Goal: Task Accomplishment & Management: Manage account settings

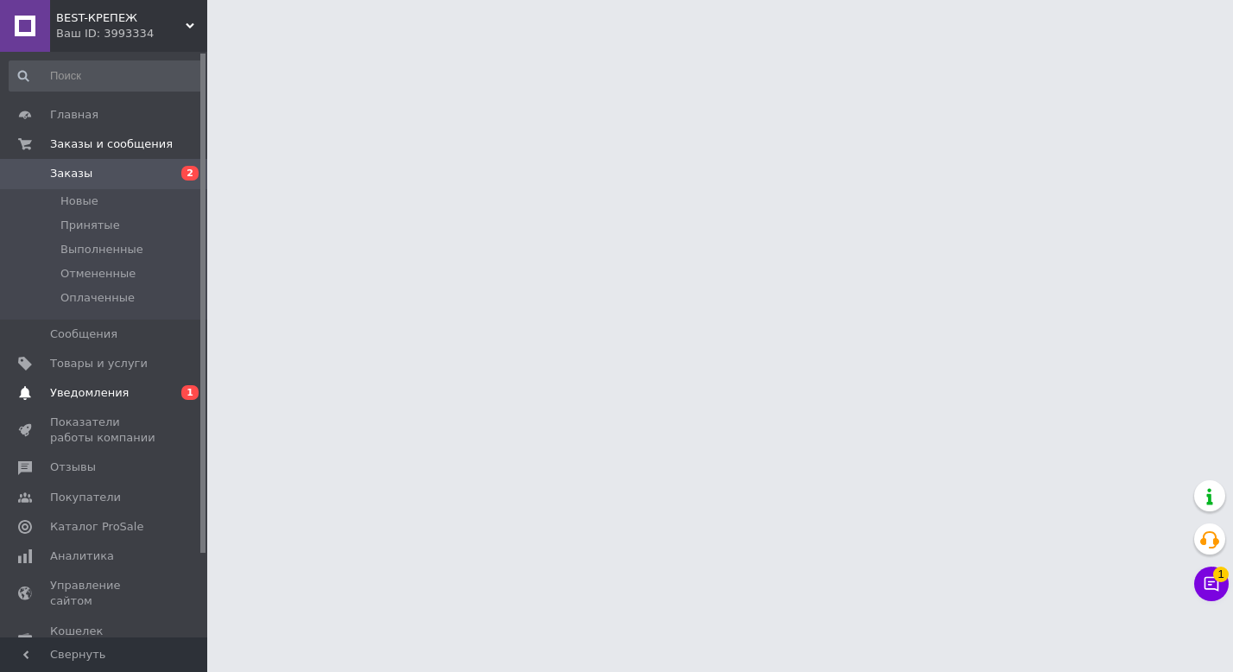
click at [129, 393] on span "Уведомления" at bounding box center [105, 393] width 110 height 16
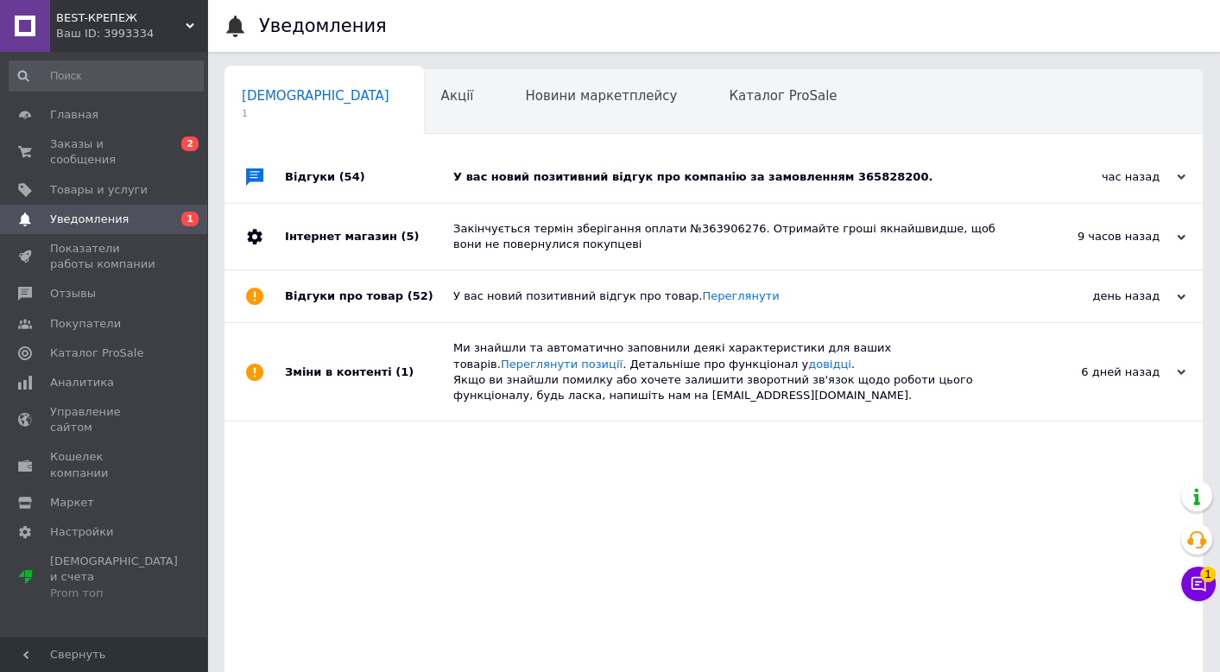
click at [632, 177] on div "У вас новий позитивний відгук про компанію за замовленням 365828200." at bounding box center [732, 177] width 559 height 16
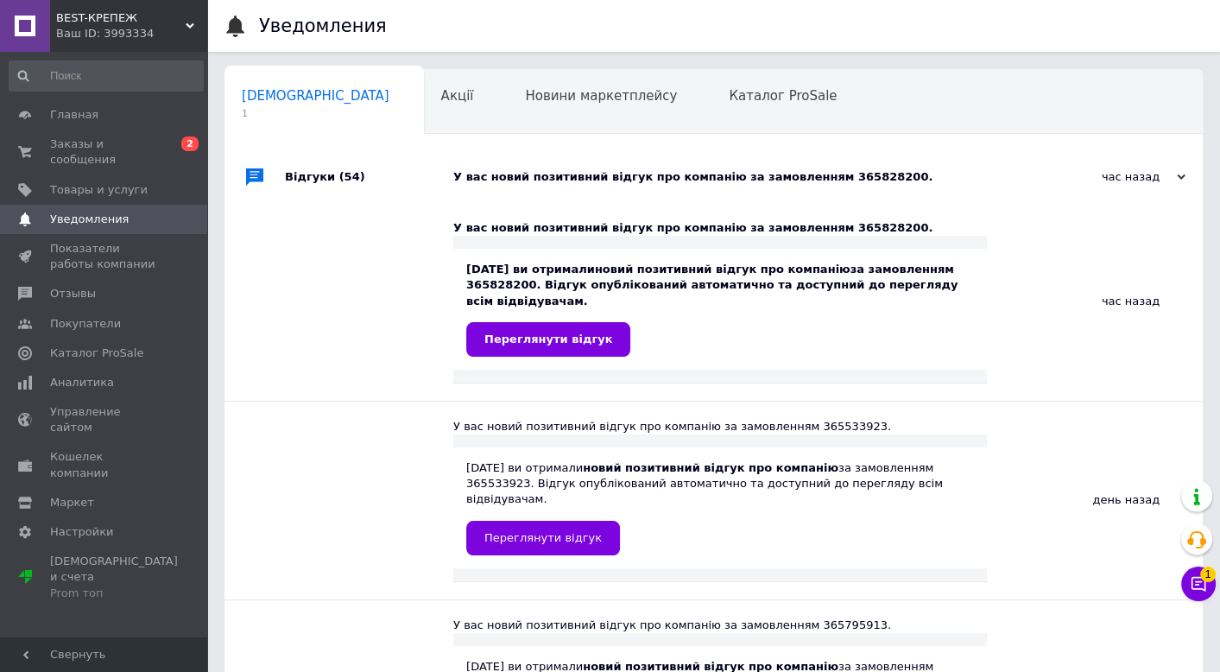
click at [41, 24] on link at bounding box center [25, 26] width 50 height 52
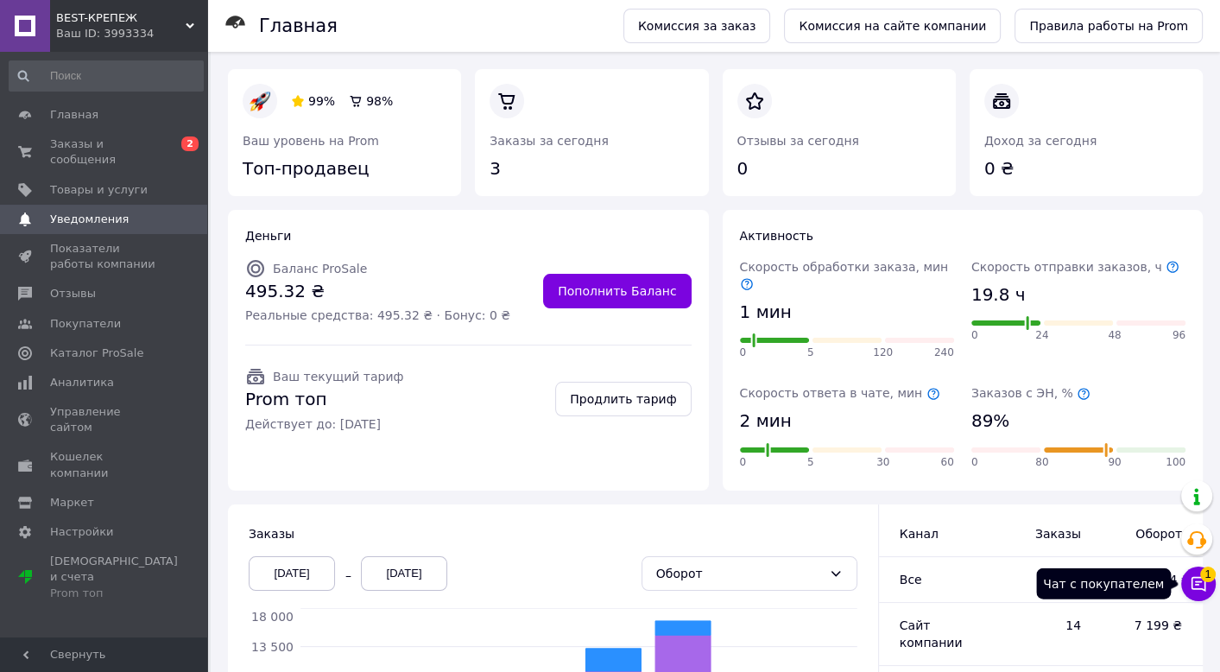
click at [1205, 583] on icon at bounding box center [1198, 584] width 15 height 15
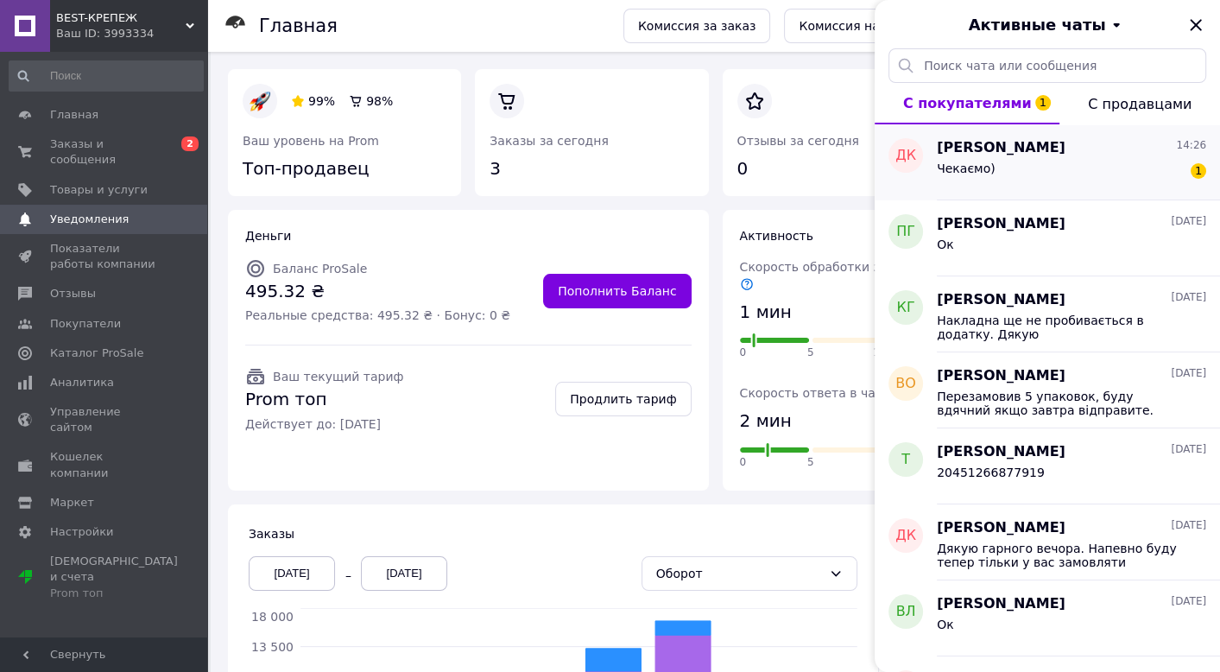
click at [1042, 164] on div "Чекаємо) 1" at bounding box center [1071, 172] width 269 height 28
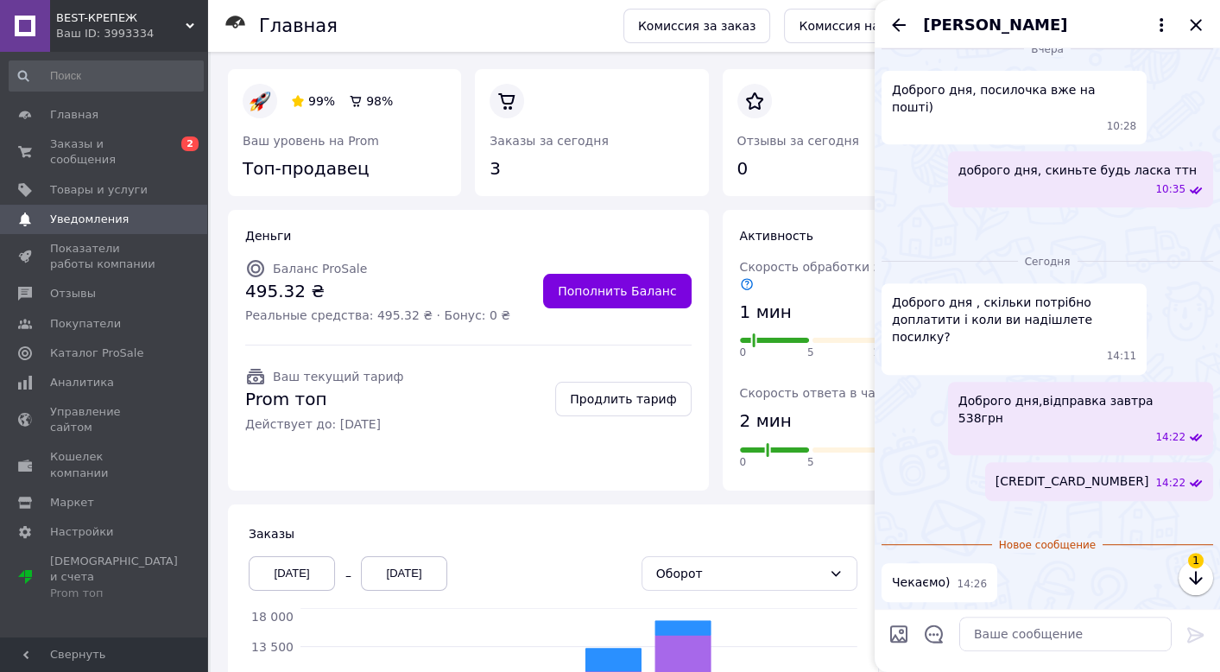
scroll to position [1078, 0]
click at [1195, 31] on icon "Закрыть" at bounding box center [1195, 25] width 21 height 21
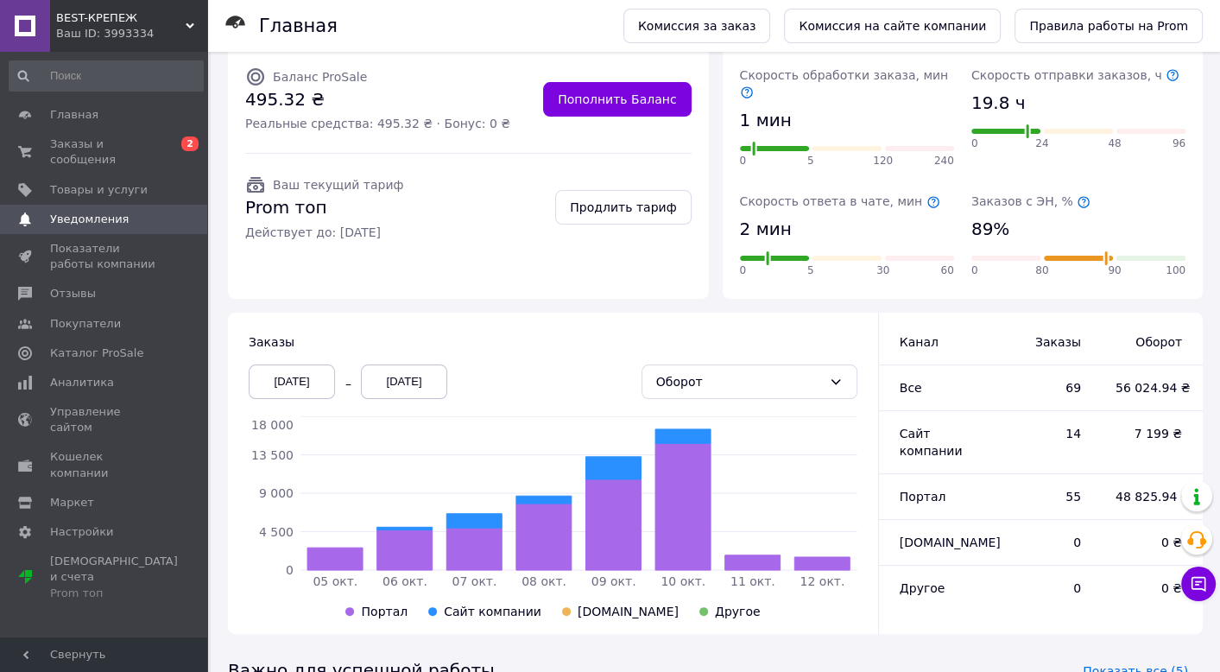
scroll to position [390, 0]
